Goal: Navigation & Orientation: Understand site structure

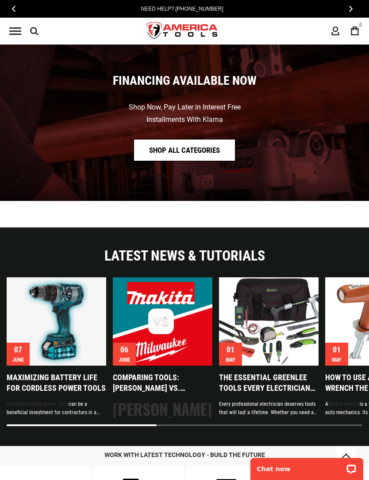
scroll to position [1367, 0]
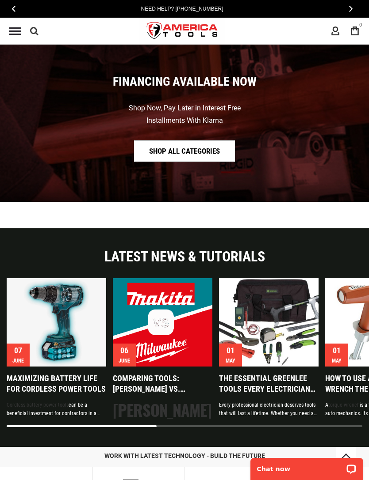
click at [81, 331] on img "1 / 8" at bounding box center [56, 322] width 99 height 88
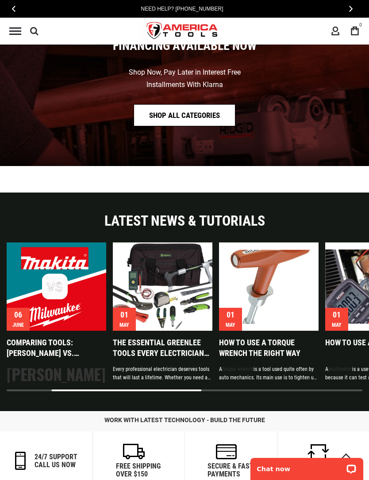
scroll to position [1396, 0]
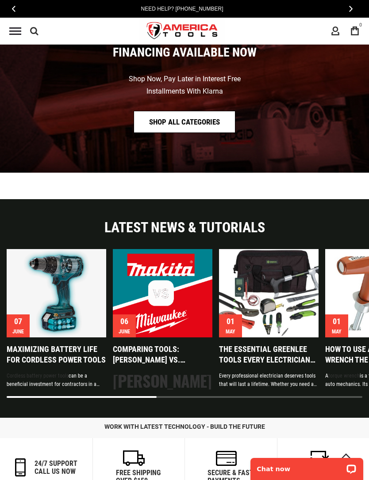
click at [179, 302] on img "2 / 8" at bounding box center [162, 293] width 99 height 88
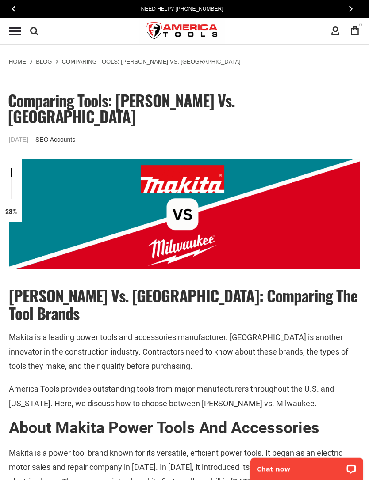
click at [12, 14] on button "‹" at bounding box center [14, 9] width 10 height 13
click at [23, 28] on div "Navigation" at bounding box center [15, 31] width 21 height 17
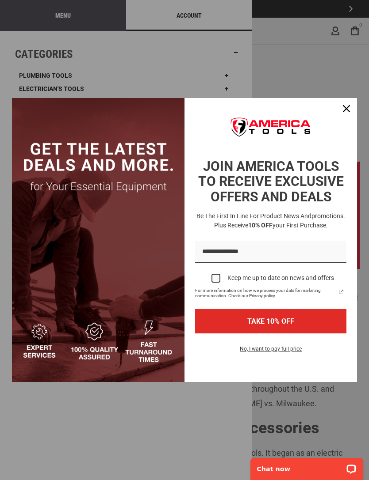
click at [352, 108] on div "Close" at bounding box center [346, 109] width 14 height 14
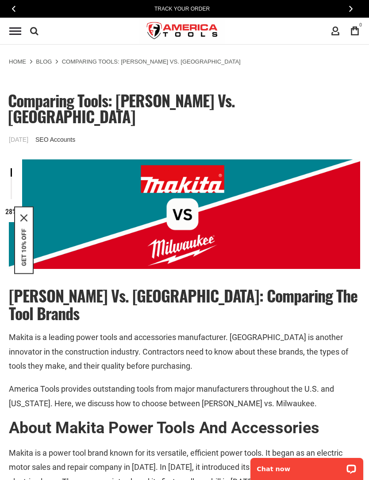
click at [19, 34] on span "Menu" at bounding box center [15, 34] width 12 height 1
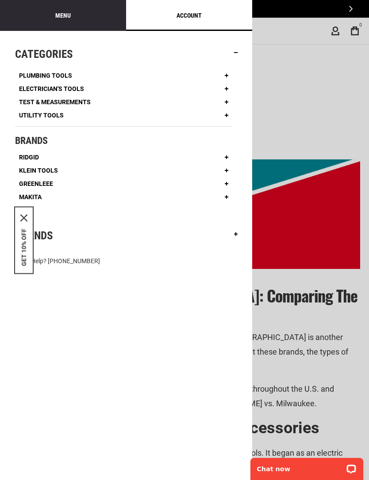
click at [75, 88] on span "Electrician's Tools" at bounding box center [51, 89] width 65 height 6
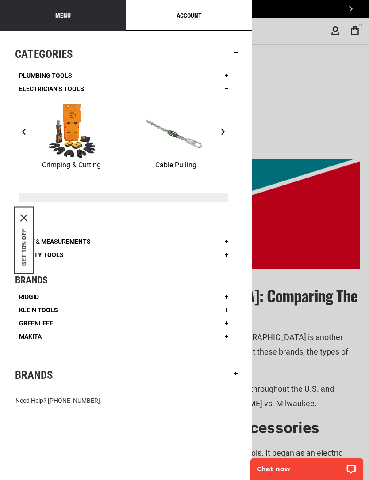
click at [82, 18] on div "Menu" at bounding box center [63, 15] width 126 height 31
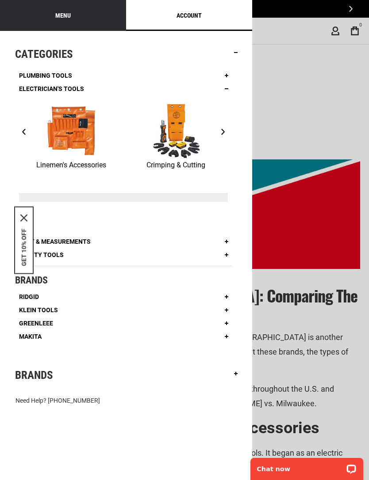
click at [31, 334] on span "Makita" at bounding box center [30, 337] width 23 height 6
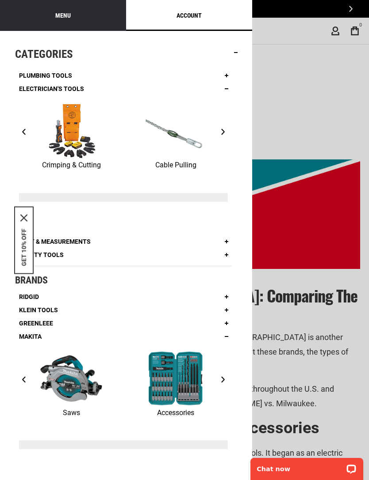
click at [227, 370] on link "Accessories" at bounding box center [175, 384] width 104 height 69
click at [226, 374] on button "›" at bounding box center [223, 379] width 10 height 13
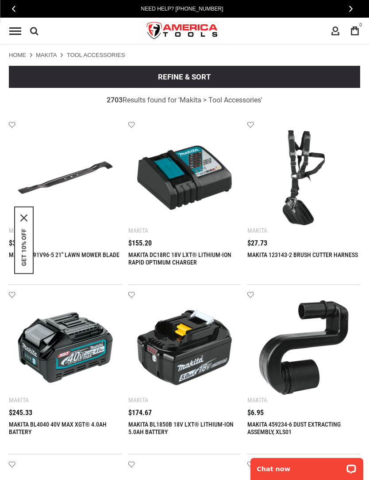
click at [354, 7] on button "›" at bounding box center [351, 9] width 10 height 13
click at [350, 9] on span "›" at bounding box center [351, 8] width 4 height 7
click at [22, 33] on div "Navigation" at bounding box center [15, 31] width 21 height 17
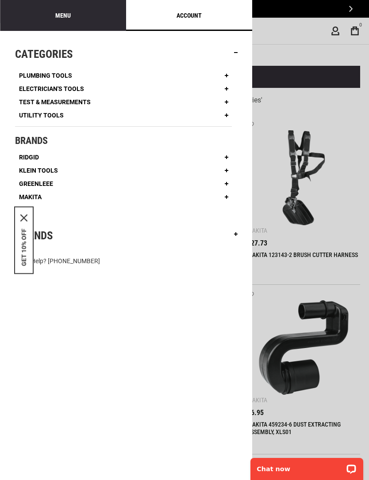
click at [54, 168] on span "Klein Tools" at bounding box center [38, 171] width 39 height 6
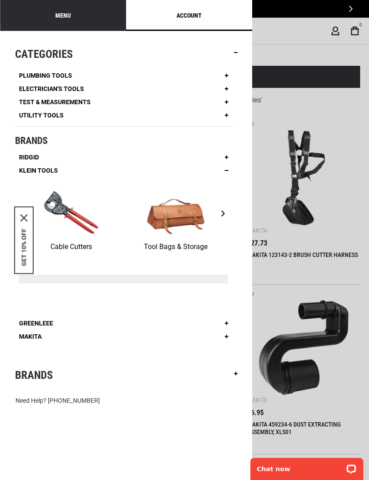
click at [37, 154] on span "Ridgid" at bounding box center [29, 157] width 20 height 6
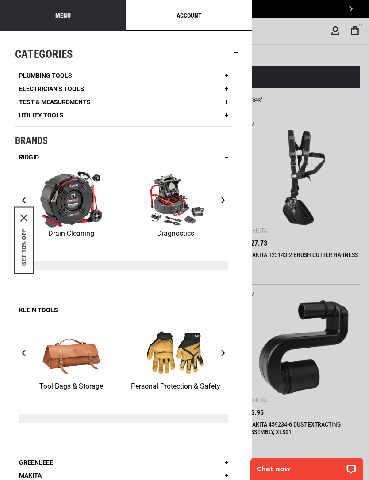
click at [23, 203] on span "‹" at bounding box center [24, 200] width 4 height 7
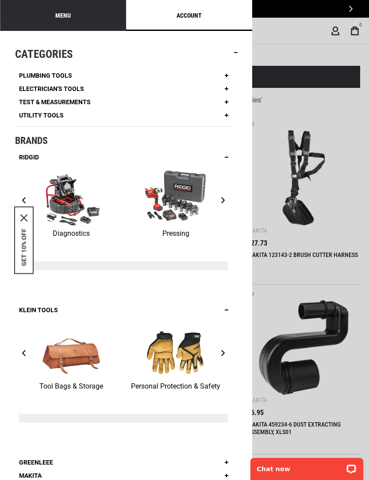
click at [35, 217] on link "Diagnostics" at bounding box center [71, 205] width 104 height 69
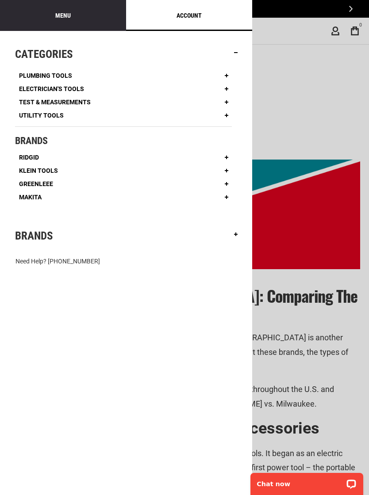
click at [80, 104] on span "Test & Measurements" at bounding box center [55, 102] width 72 height 6
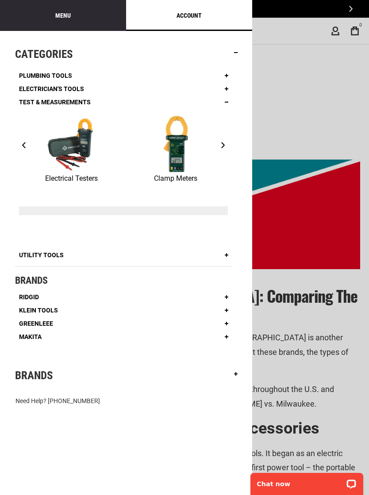
click at [70, 72] on span "Plumbing Tools" at bounding box center [45, 75] width 53 height 6
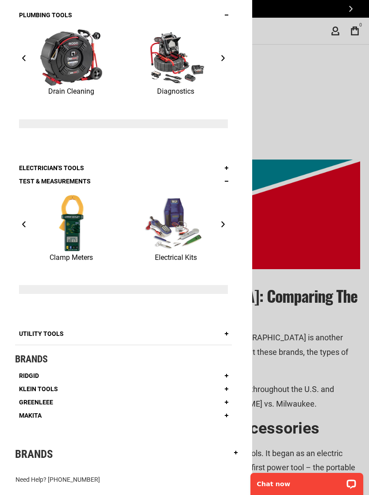
scroll to position [60, 0]
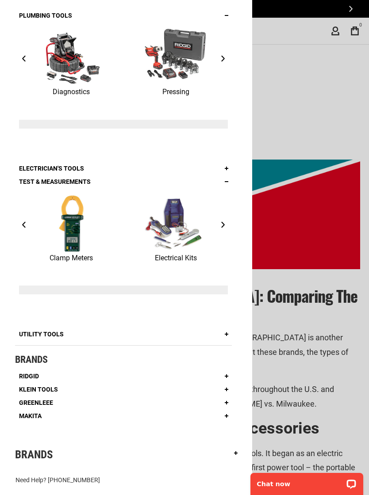
click at [53, 339] on link "Utility Tools" at bounding box center [41, 334] width 53 height 13
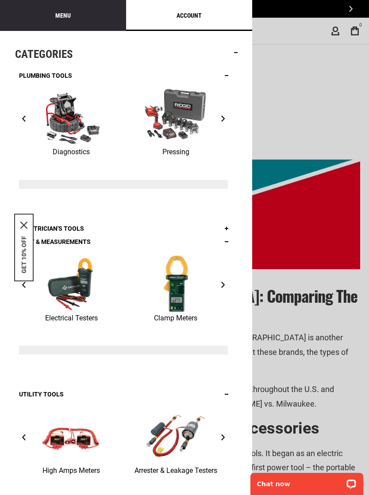
scroll to position [0, 0]
click at [227, 115] on button "›" at bounding box center [223, 118] width 10 height 13
